Goal: Find specific page/section: Find specific page/section

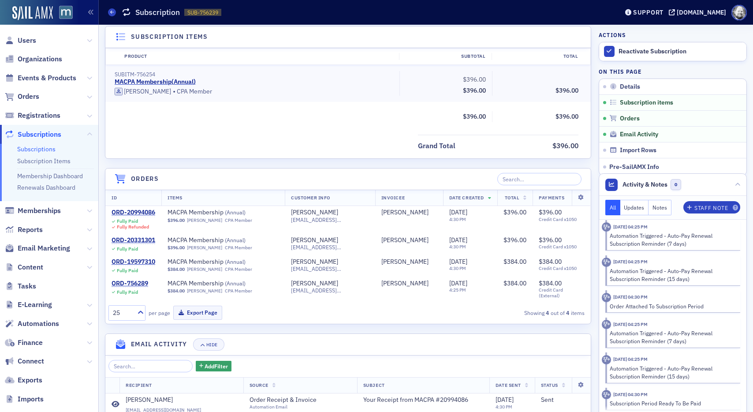
scroll to position [59, 0]
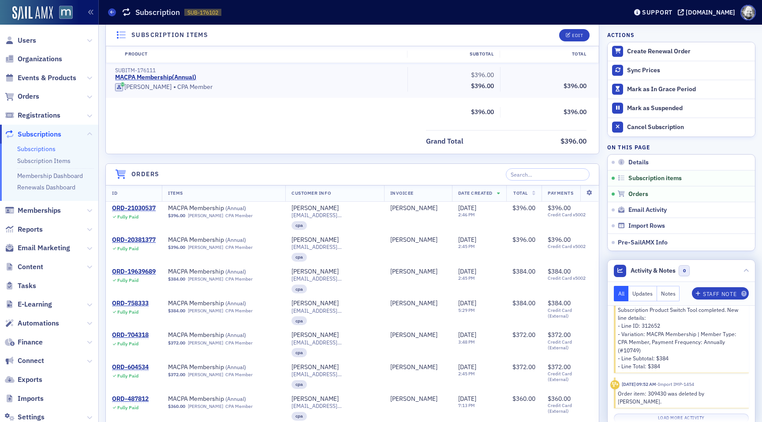
scroll to position [725, 0]
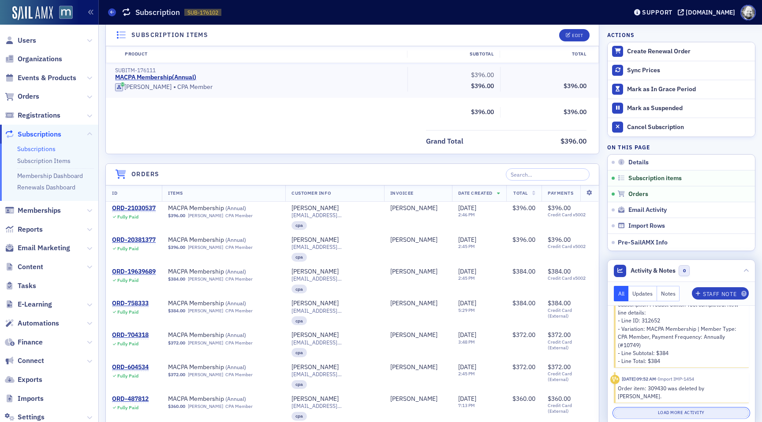
click at [661, 415] on button "Load More Activity" at bounding box center [680, 413] width 135 height 9
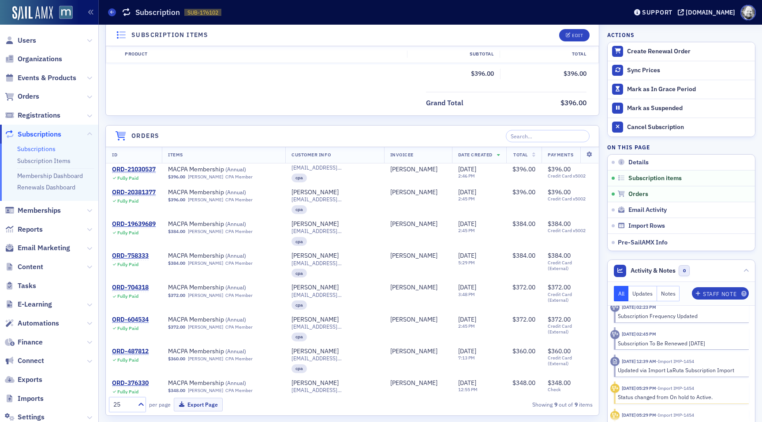
scroll to position [0, 0]
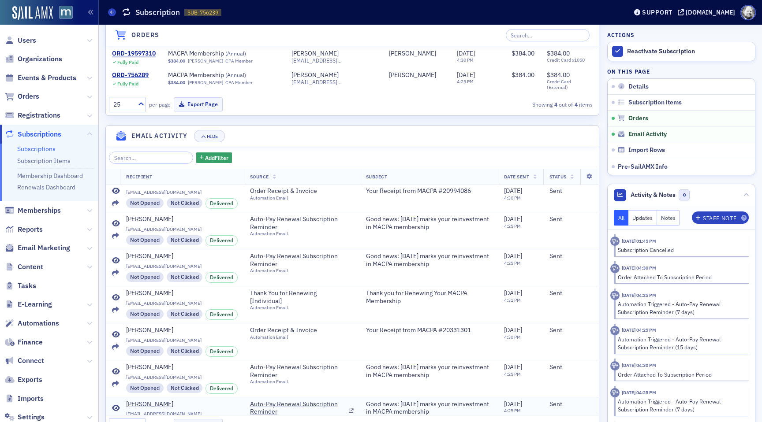
scroll to position [11, 0]
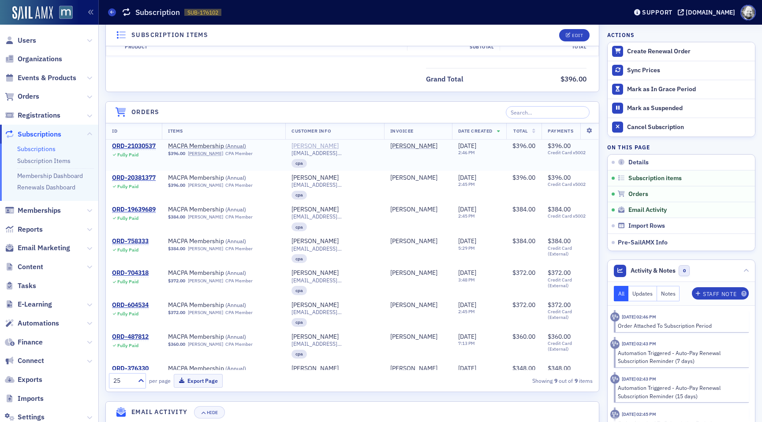
click at [321, 142] on div "[PERSON_NAME]" at bounding box center [314, 146] width 47 height 8
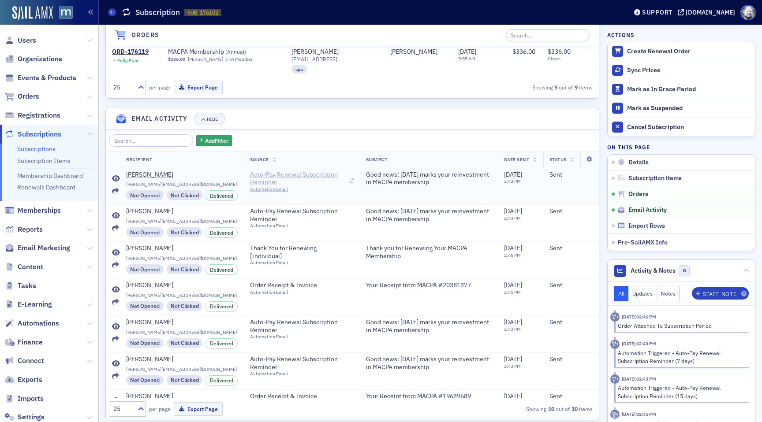
scroll to position [37, 0]
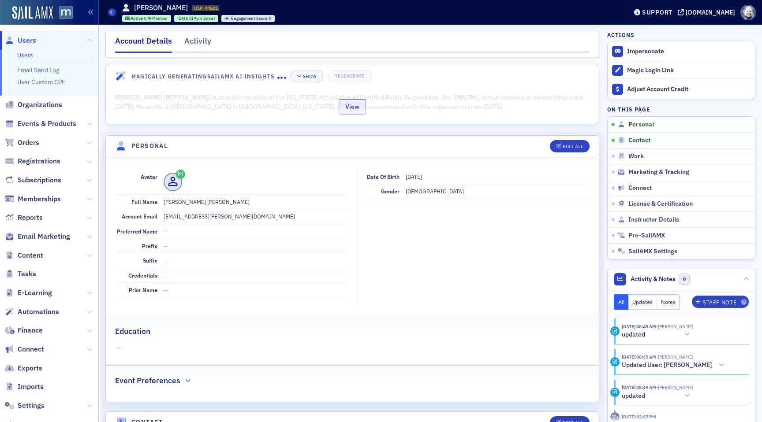
click at [353, 109] on button "View" at bounding box center [351, 106] width 27 height 15
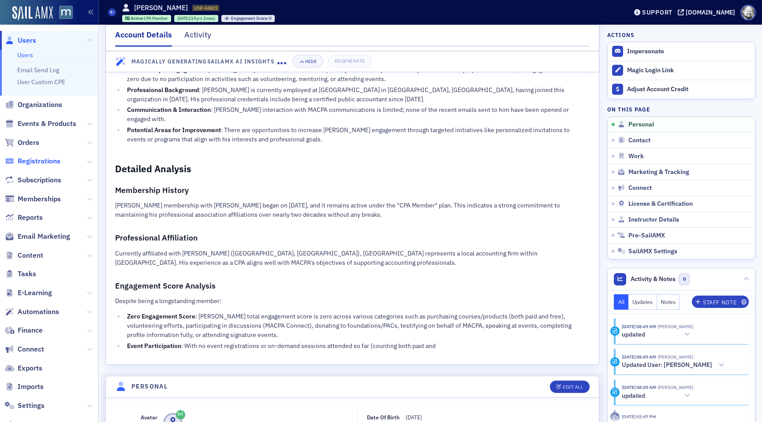
scroll to position [112, 0]
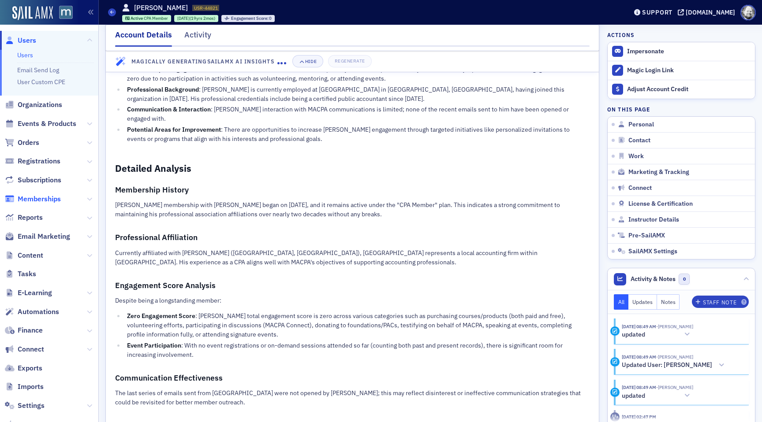
click at [43, 200] on span "Memberships" at bounding box center [39, 199] width 43 height 10
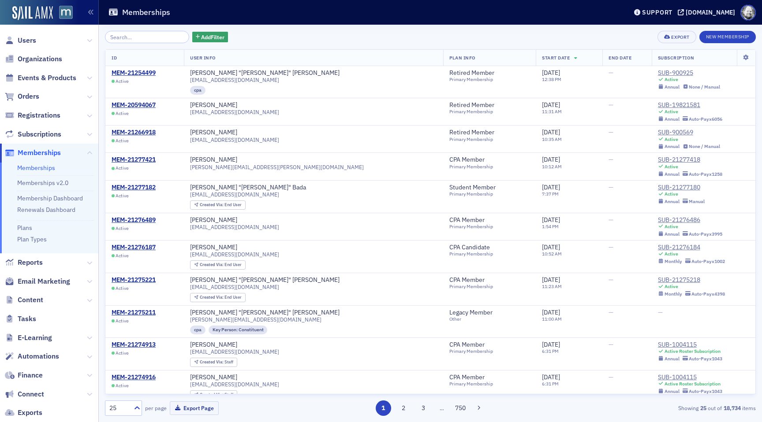
click at [131, 40] on input "search" at bounding box center [147, 37] width 84 height 12
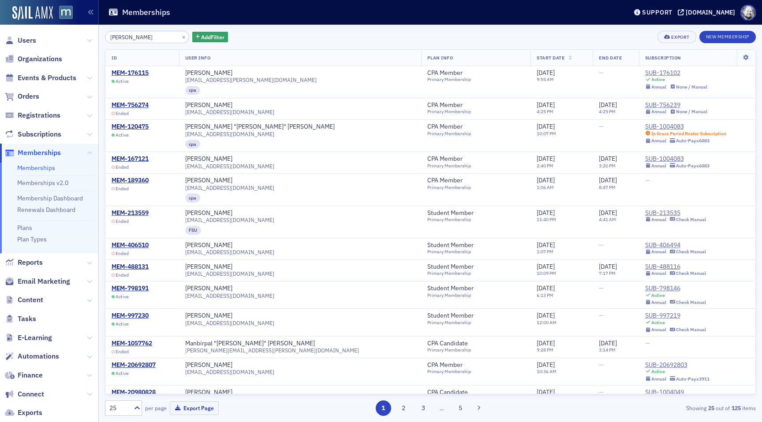
type input "[PERSON_NAME]"
